Goal: Task Accomplishment & Management: Manage account settings

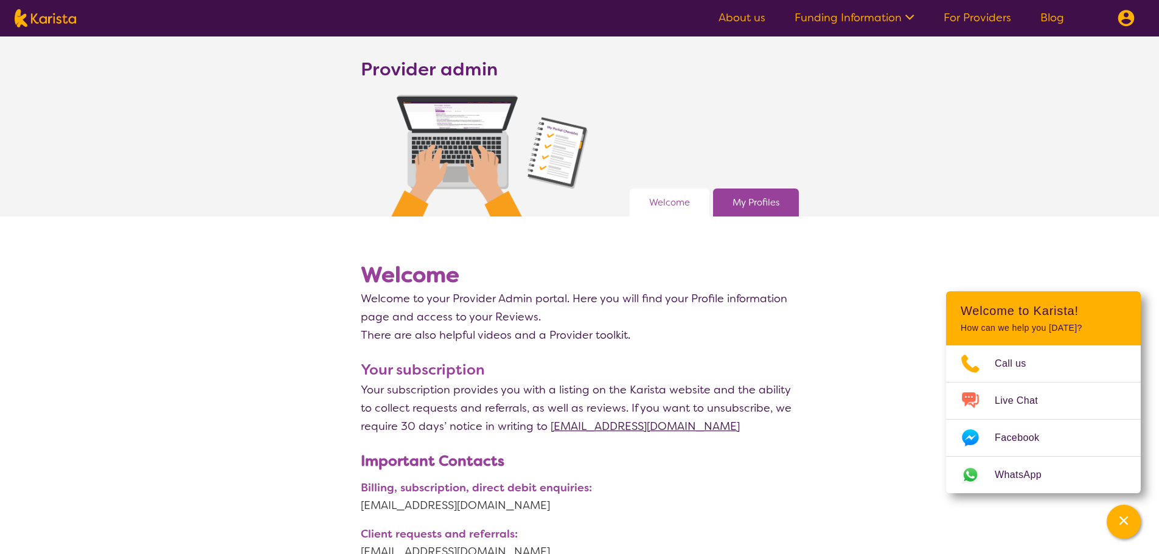
click at [747, 192] on div "My Profiles" at bounding box center [756, 203] width 86 height 28
click at [747, 200] on link "My Profiles" at bounding box center [755, 202] width 47 height 18
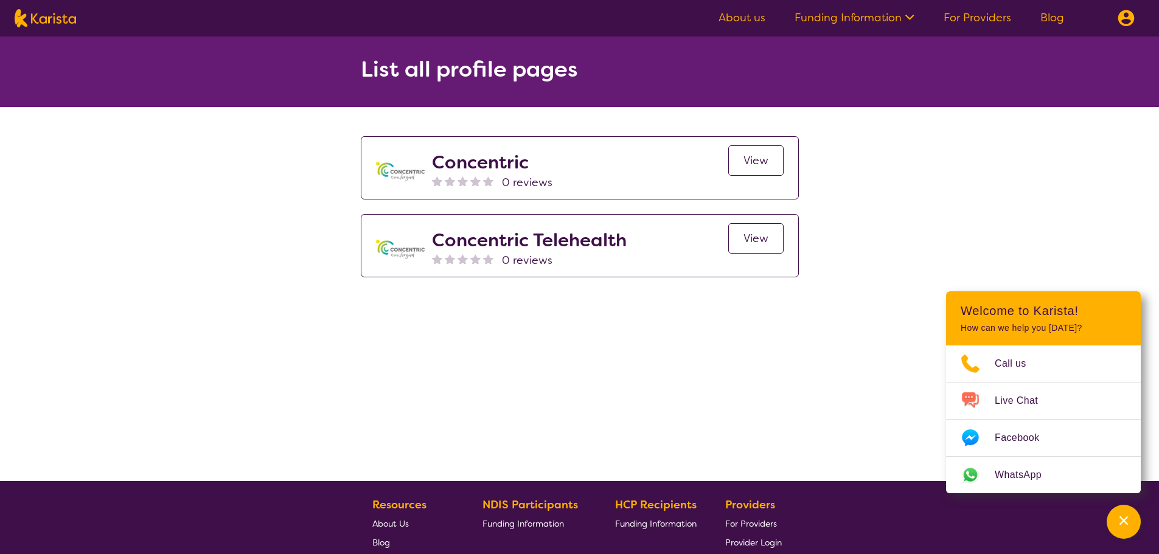
click at [768, 157] on link "View" at bounding box center [755, 160] width 55 height 30
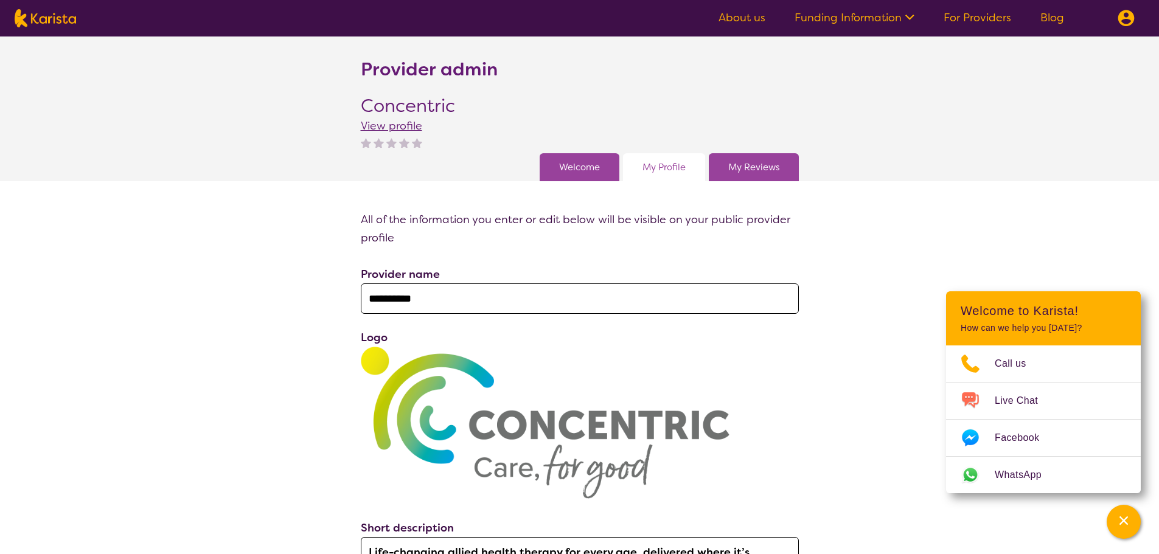
click at [754, 160] on link "My Reviews" at bounding box center [753, 167] width 51 height 18
